Goal: Task Accomplishment & Management: Complete application form

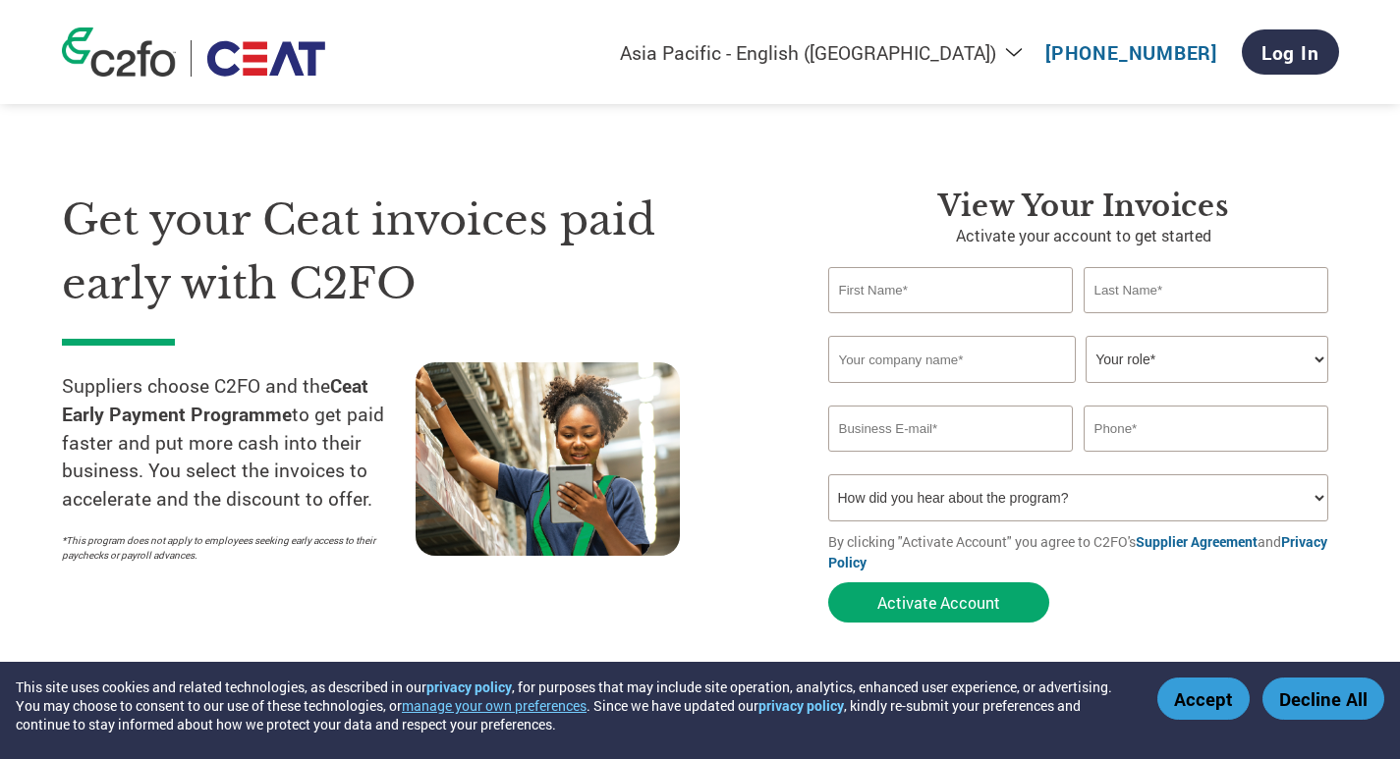
select select "en-IN"
click at [1313, 361] on select "Your role* CFO Controller Credit Manager Finance Director Treasurer CEO Preside…" at bounding box center [1207, 359] width 243 height 47
click at [908, 292] on input "text" at bounding box center [951, 290] width 246 height 46
click at [1226, 281] on input "text" at bounding box center [1207, 290] width 246 height 46
click at [925, 300] on input "text" at bounding box center [951, 290] width 246 height 46
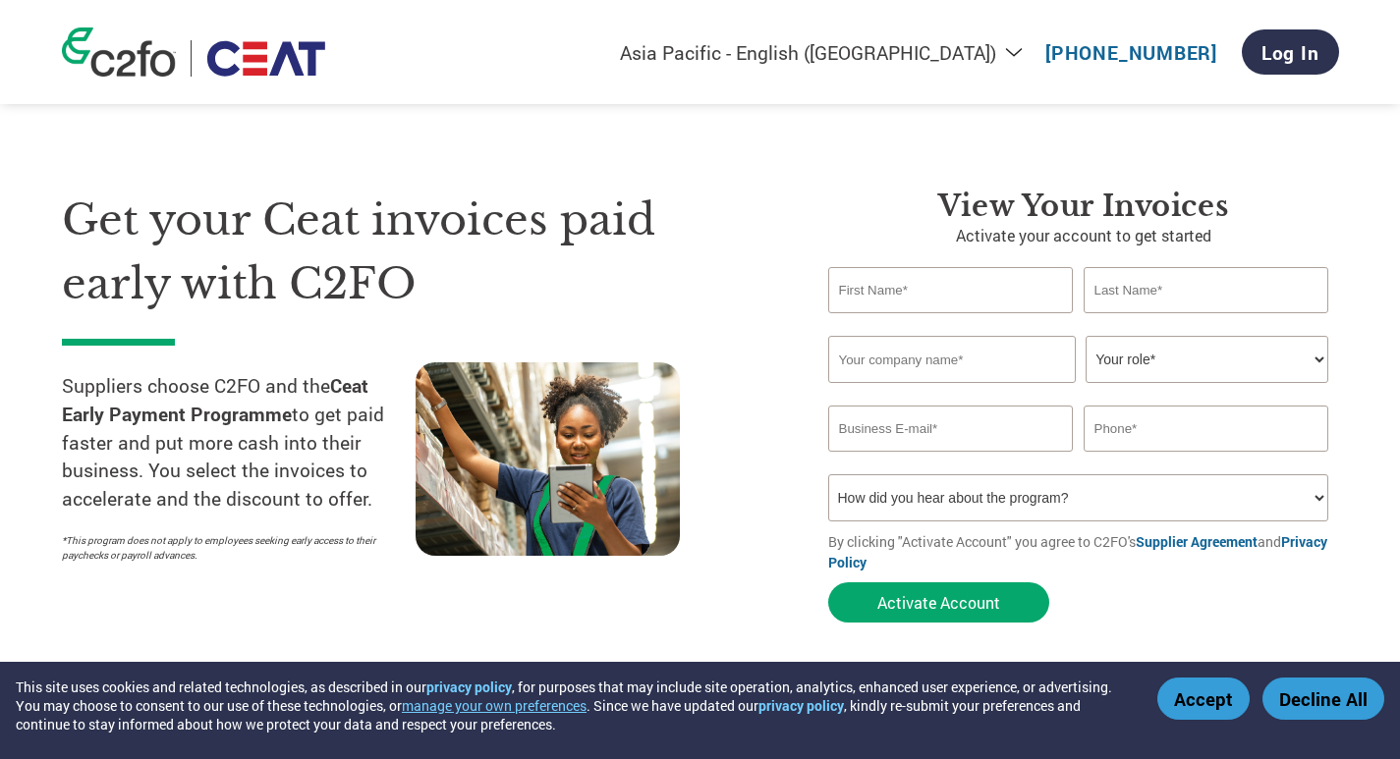
click at [999, 292] on input "text" at bounding box center [951, 290] width 246 height 46
click at [1204, 427] on input "text" at bounding box center [1207, 429] width 246 height 46
click at [971, 305] on input "text" at bounding box center [951, 290] width 246 height 46
type input "UMESH"
click at [1107, 292] on input "text" at bounding box center [1207, 290] width 246 height 46
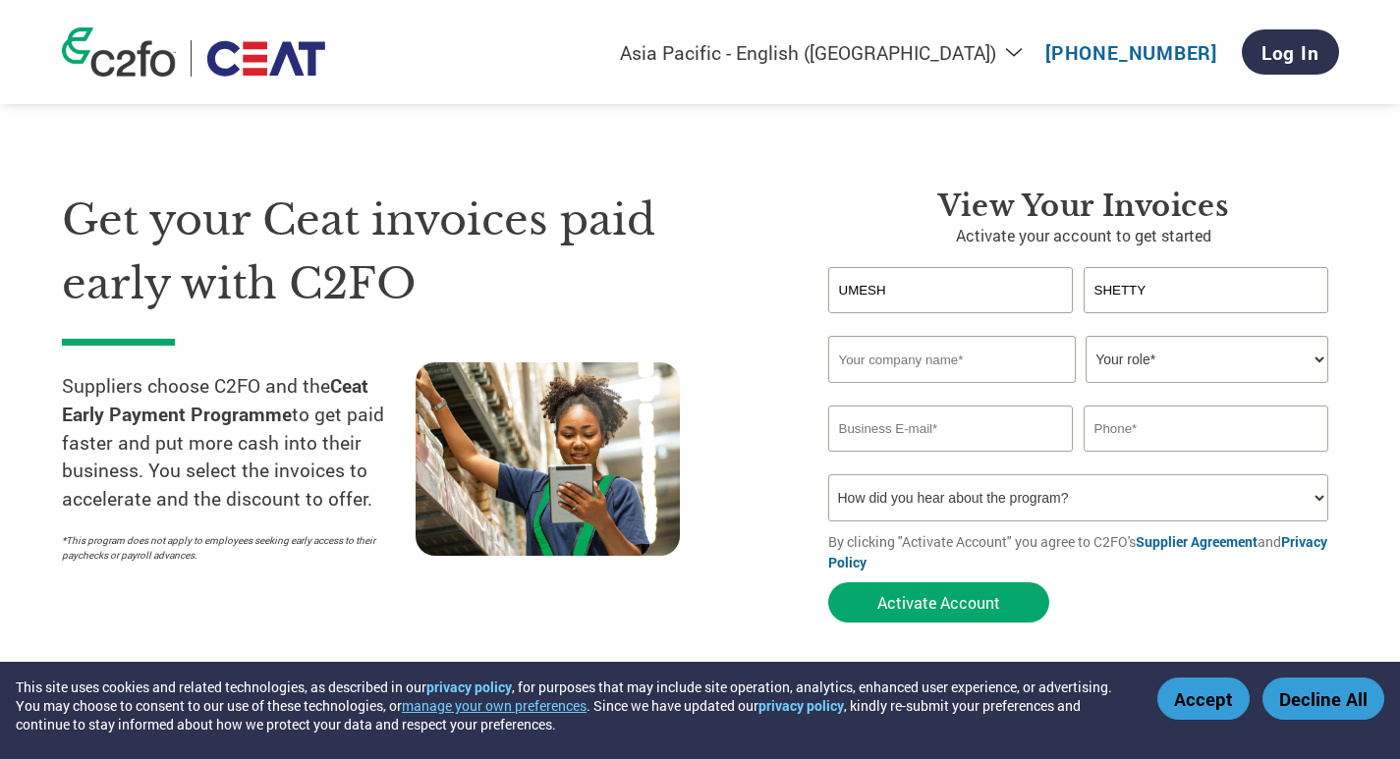
type input "SHETTY"
click at [998, 359] on input "text" at bounding box center [952, 359] width 248 height 47
click at [1318, 357] on select "Your role* CFO Controller Credit Manager Finance Director Treasurer CEO Preside…" at bounding box center [1207, 359] width 243 height 47
select select "OWNER_FOUNDER"
click at [1086, 336] on select "Your role* CFO Controller Credit Manager Finance Director Treasurer CEO Preside…" at bounding box center [1207, 359] width 243 height 47
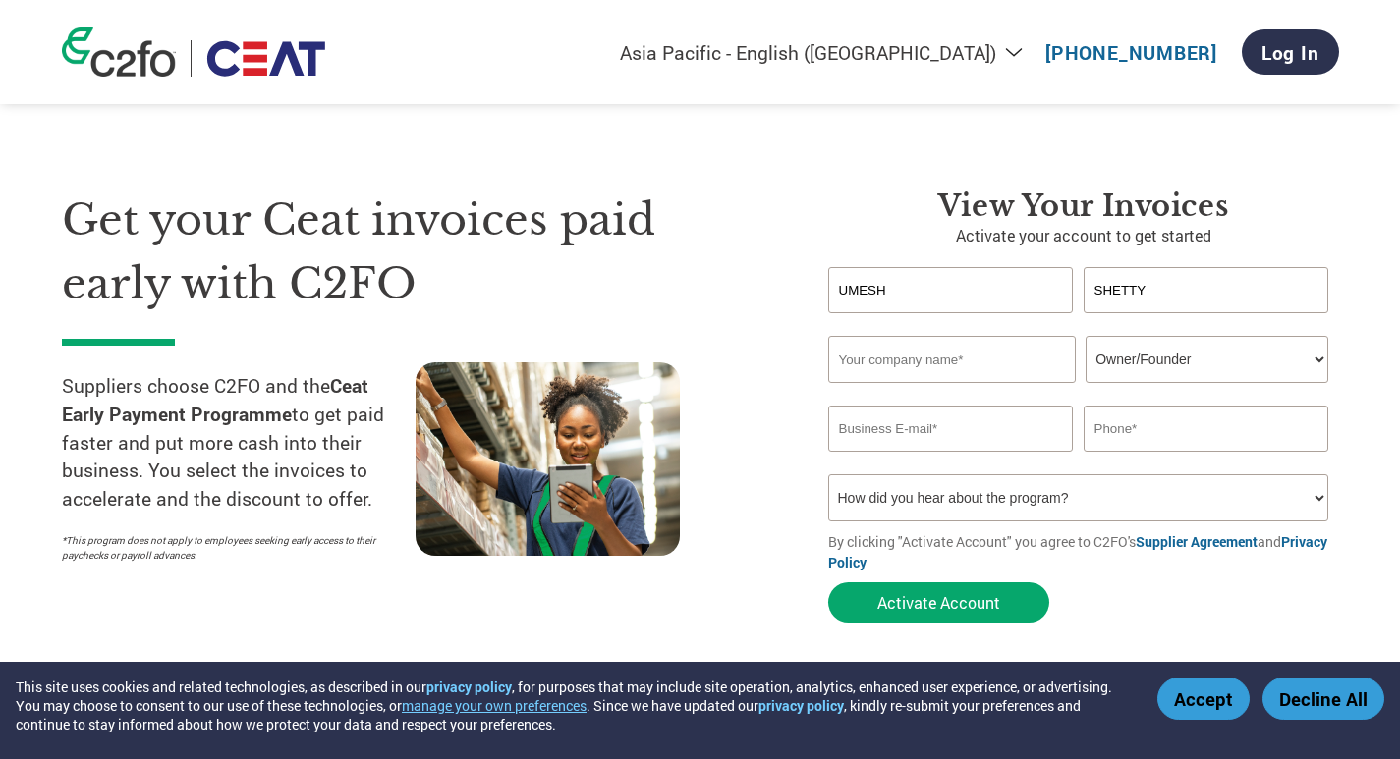
click at [945, 368] on input "text" at bounding box center [952, 359] width 248 height 47
type input "GLOBE HYDRAULIC"
click at [1328, 357] on select "Your role* CFO Controller Credit Manager Finance Director Treasurer CEO Preside…" at bounding box center [1207, 359] width 243 height 47
click at [1316, 355] on select "Your role* CFO Controller Credit Manager Finance Director Treasurer CEO Preside…" at bounding box center [1207, 359] width 243 height 47
click at [1086, 336] on select "Your role* CFO Controller Credit Manager Finance Director Treasurer CEO Preside…" at bounding box center [1207, 359] width 243 height 47
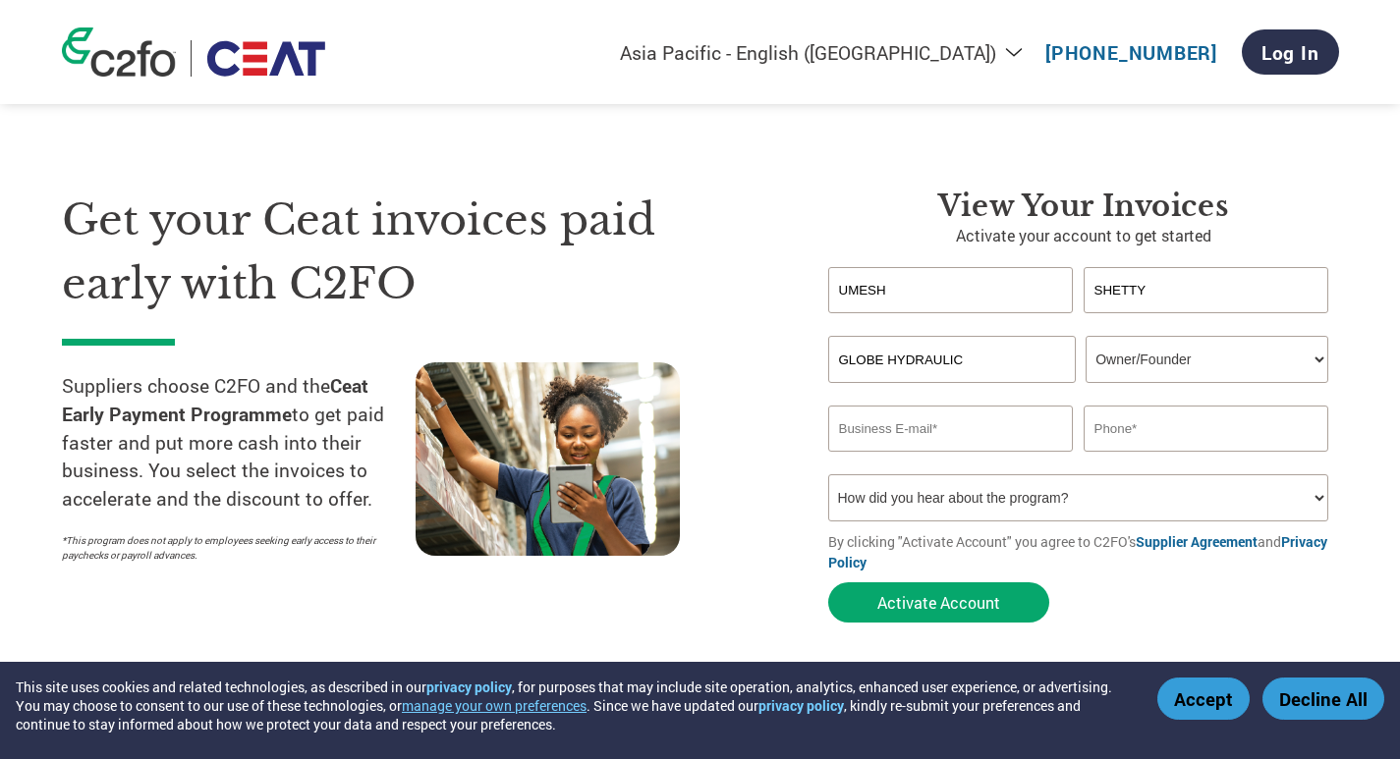
click at [1002, 434] on input "email" at bounding box center [951, 429] width 246 height 46
type input "[EMAIL_ADDRESS][DOMAIN_NAME]"
click at [1100, 425] on input "text" at bounding box center [1207, 429] width 246 height 46
type input "9892461030"
click at [828, 583] on button "Activate Account" at bounding box center [938, 603] width 221 height 40
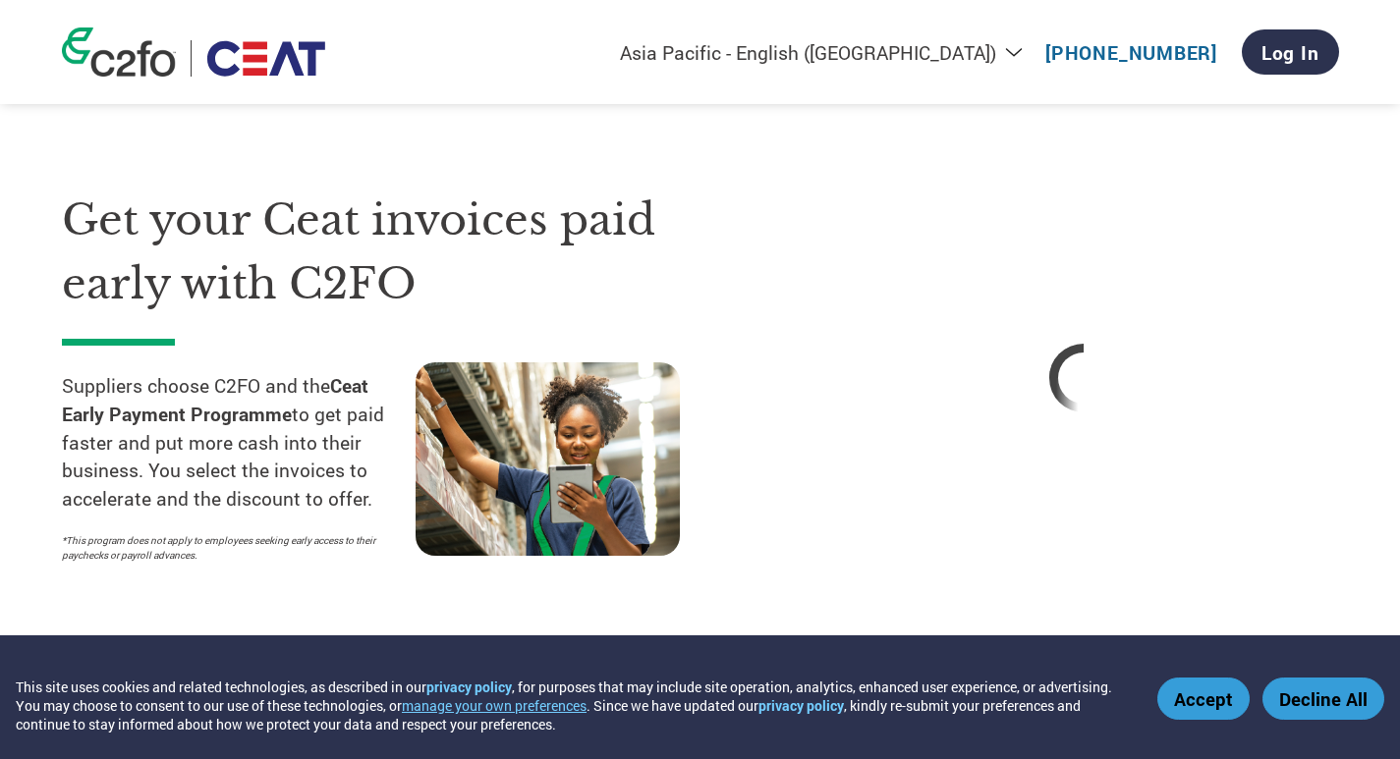
select select "en-IN"
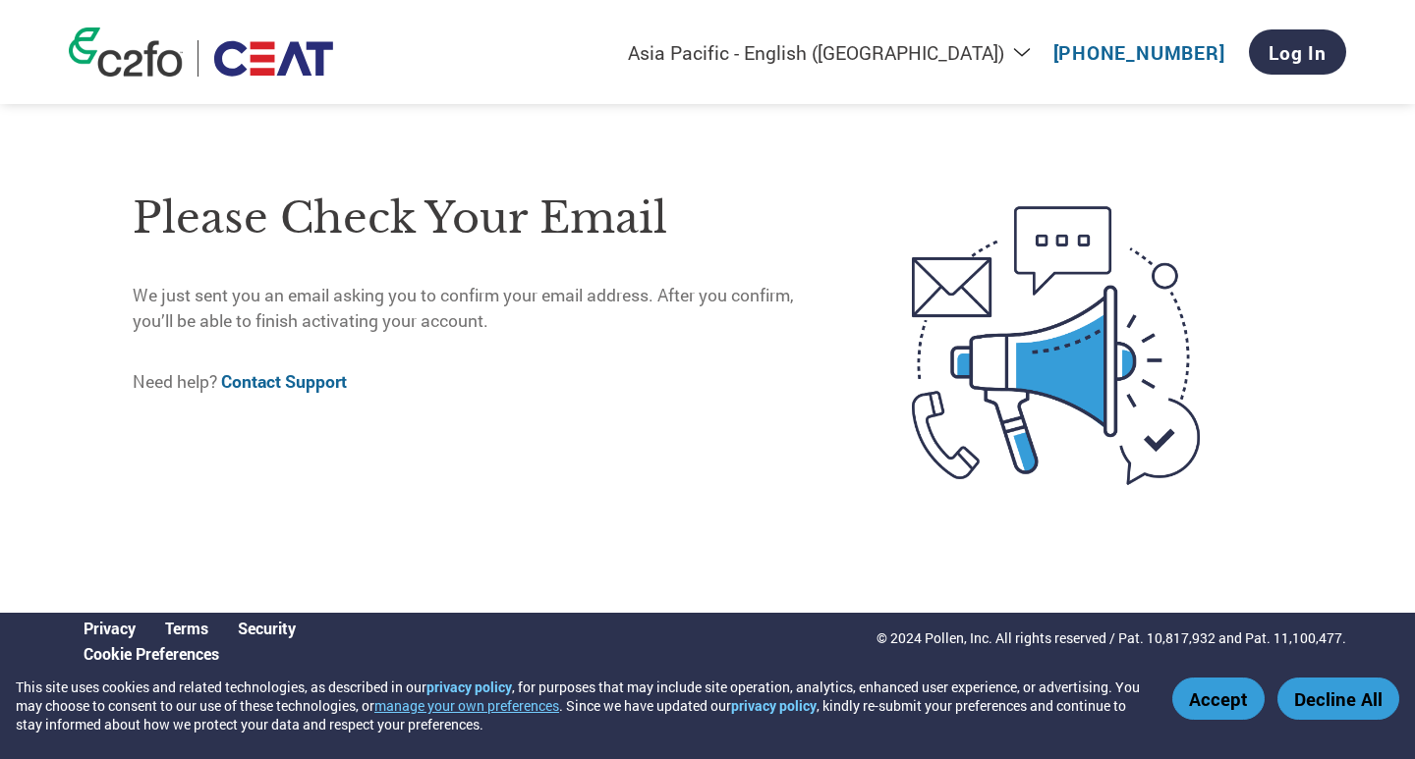
click at [1261, 715] on div "Accept Decline All" at bounding box center [1285, 699] width 227 height 42
click at [1227, 700] on button "Accept" at bounding box center [1218, 699] width 92 height 42
click at [1209, 700] on button "Accept" at bounding box center [1218, 699] width 92 height 42
click at [1374, 704] on button "Decline All" at bounding box center [1338, 699] width 122 height 42
click at [671, 395] on p "Need help? Contact Support" at bounding box center [481, 382] width 697 height 26
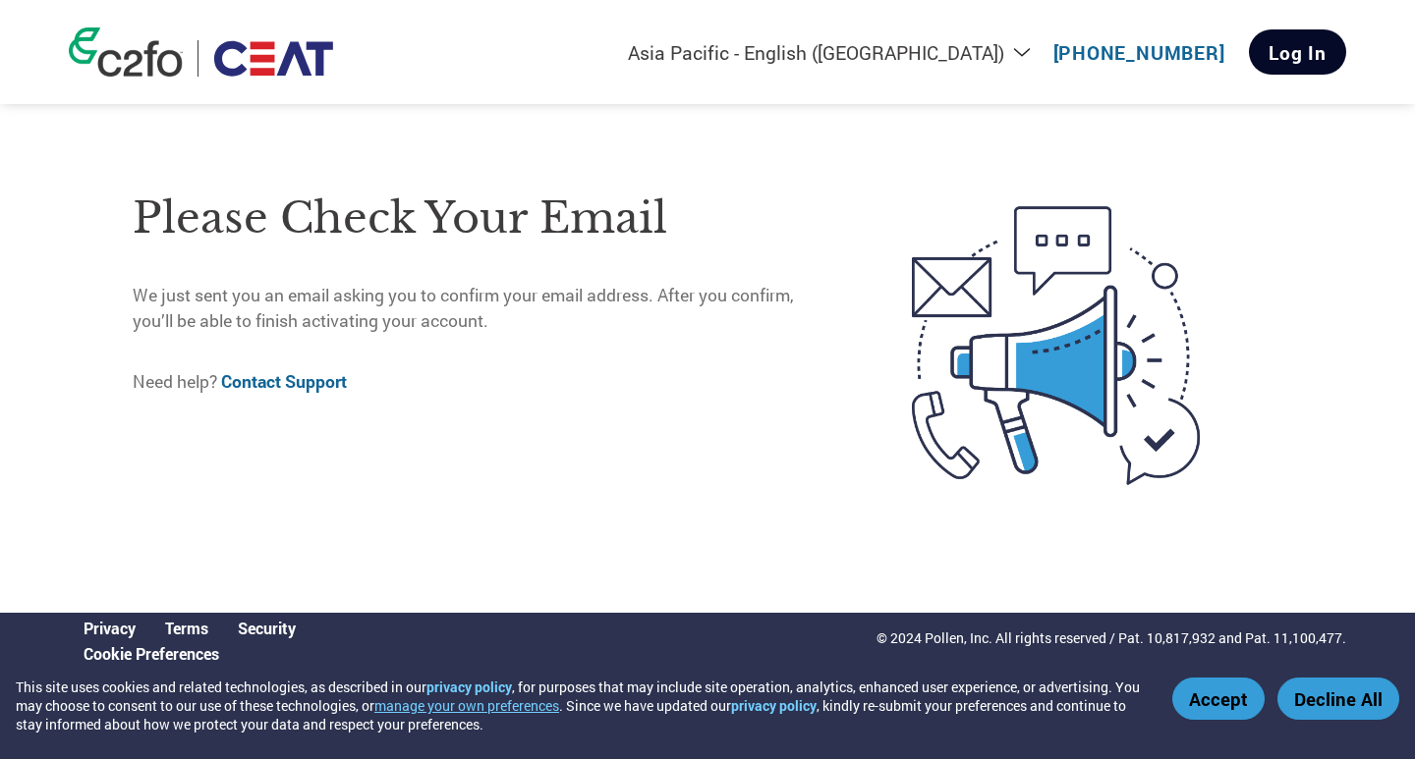
click at [1298, 40] on link "Log In" at bounding box center [1297, 51] width 97 height 45
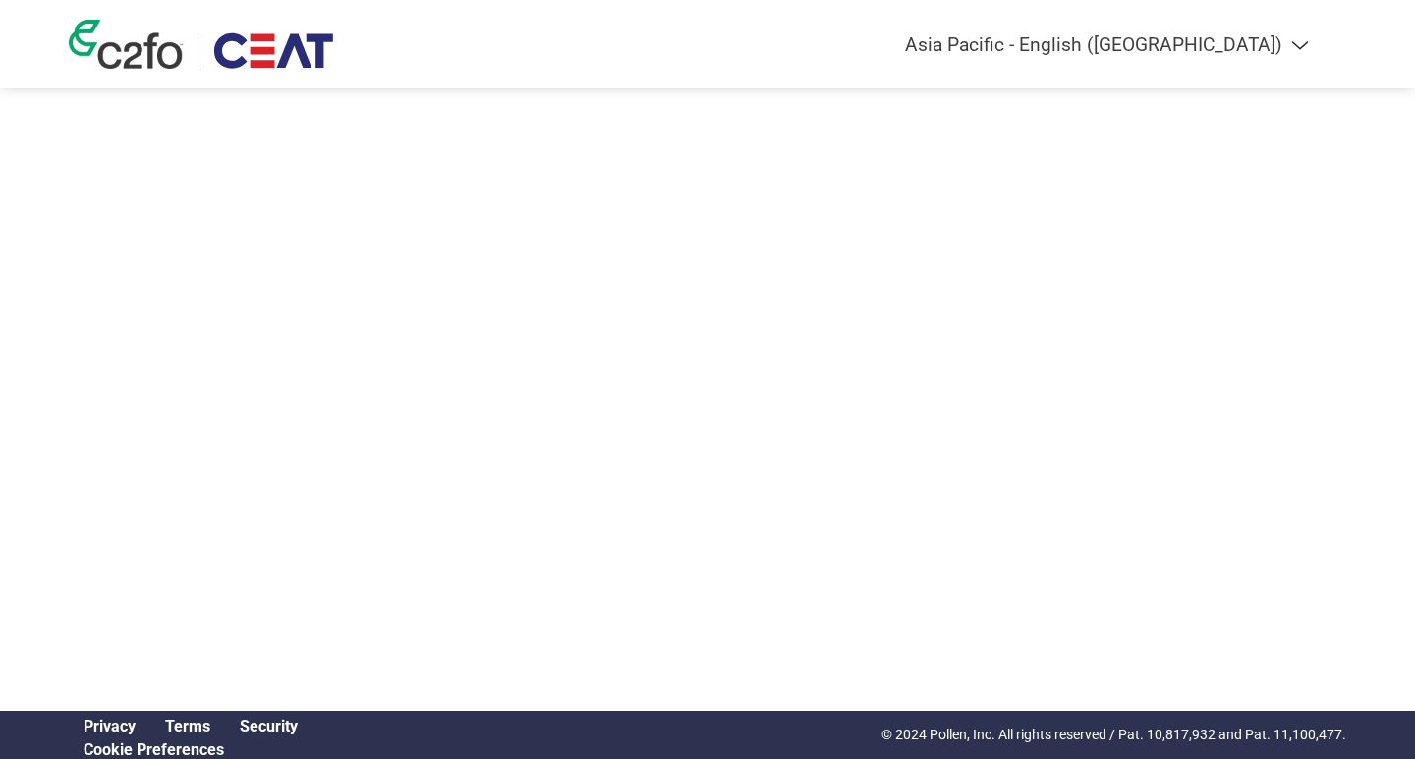
select select "en-IN"
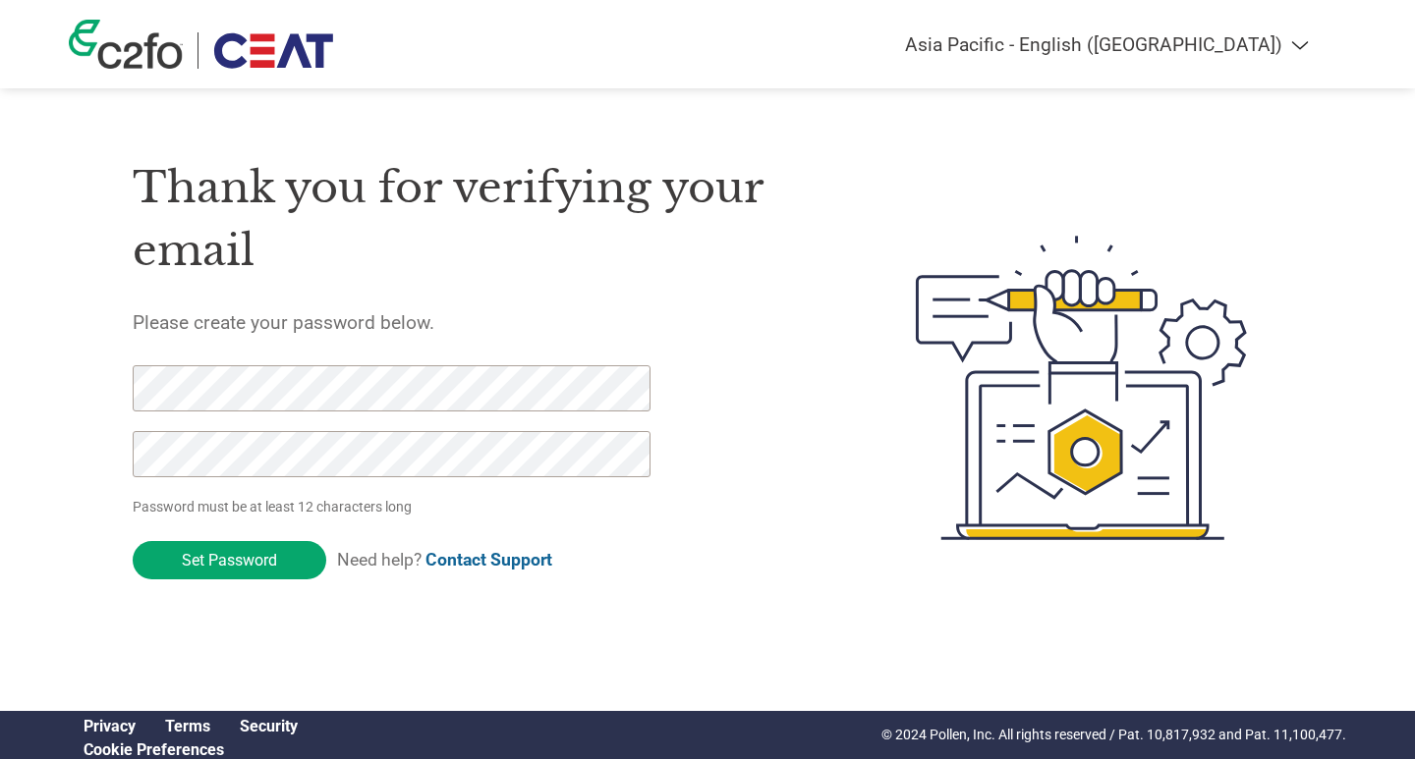
click at [223, 565] on input "Set Password" at bounding box center [230, 560] width 194 height 38
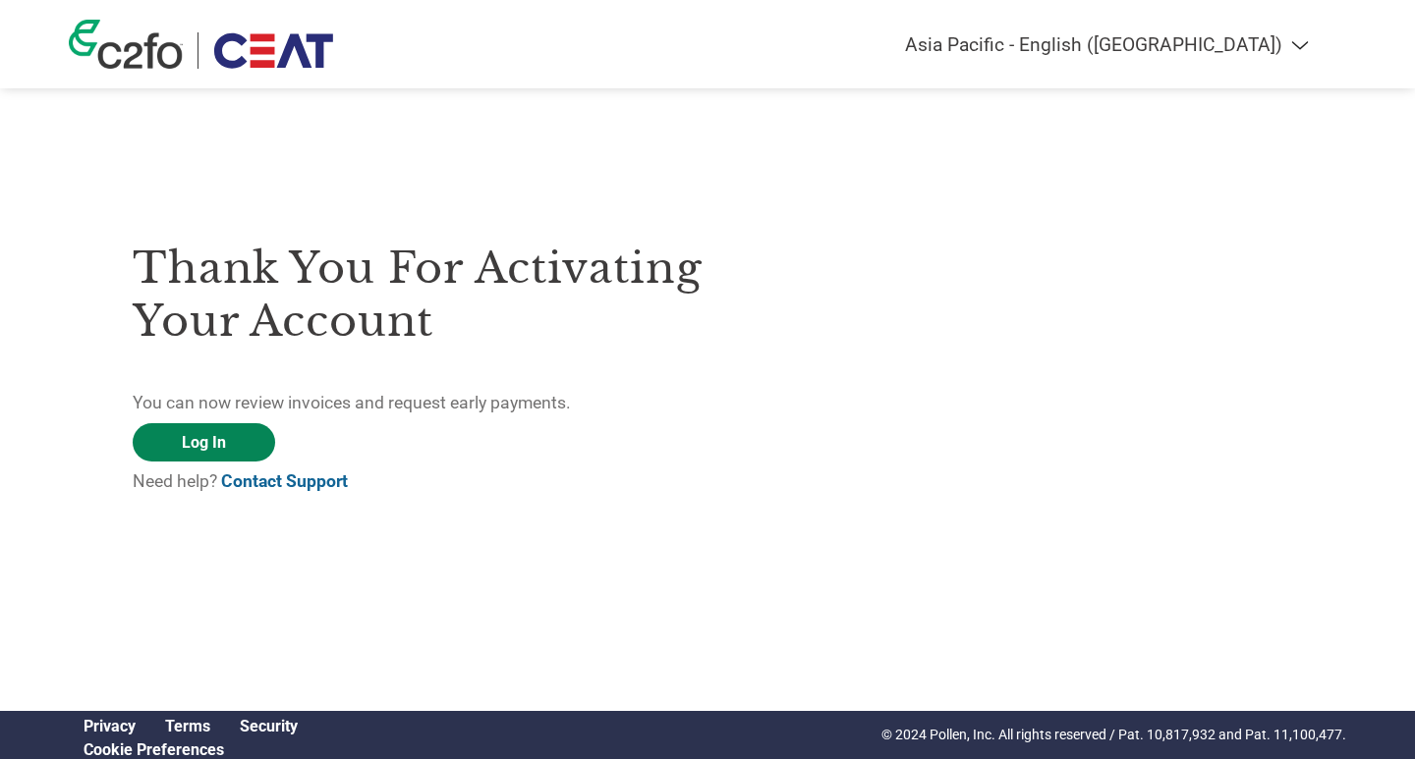
click at [198, 443] on link "Log In" at bounding box center [204, 442] width 142 height 38
